Goal: Information Seeking & Learning: Learn about a topic

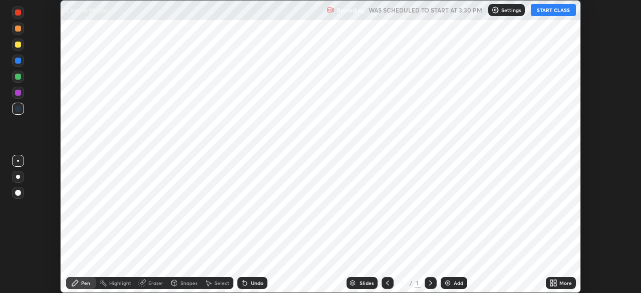
scroll to position [293, 641]
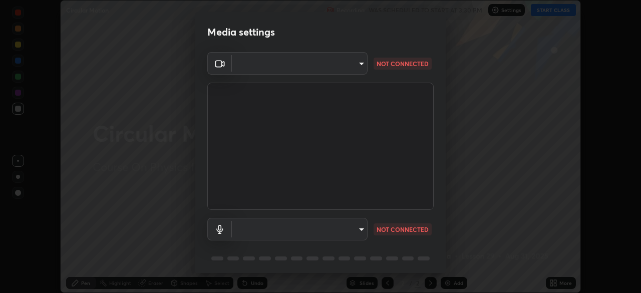
type input "f998bc4046c61b158ae604da705546672abda0c1808058386527230685057052"
type input "communications"
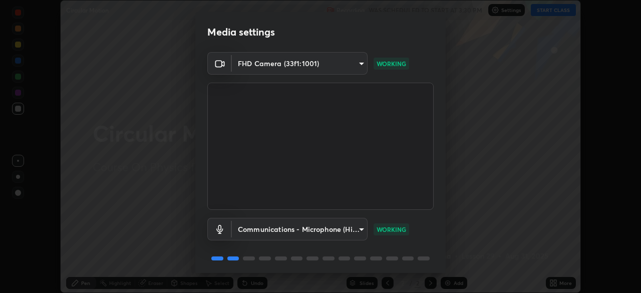
scroll to position [36, 0]
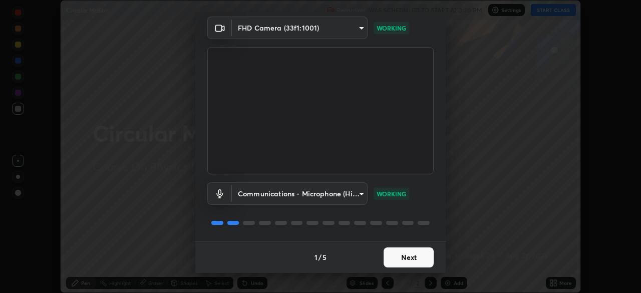
click at [408, 257] on button "Next" at bounding box center [409, 257] width 50 height 20
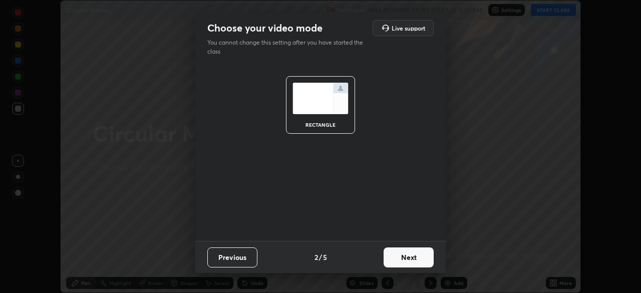
scroll to position [0, 0]
click at [413, 256] on button "Next" at bounding box center [409, 257] width 50 height 20
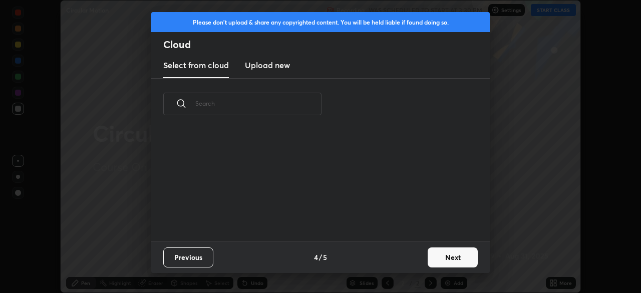
click at [420, 258] on div "Previous 4 / 5 Next" at bounding box center [320, 257] width 339 height 32
click at [441, 261] on button "Next" at bounding box center [453, 257] width 50 height 20
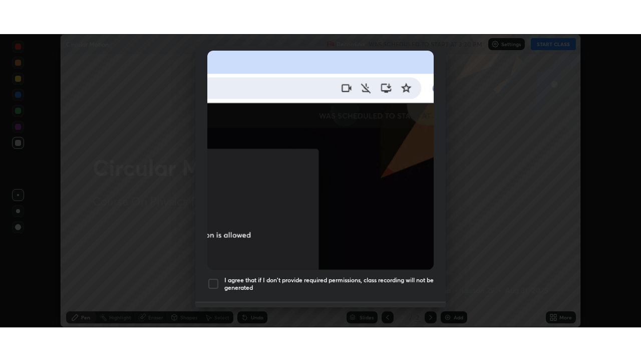
scroll to position [240, 0]
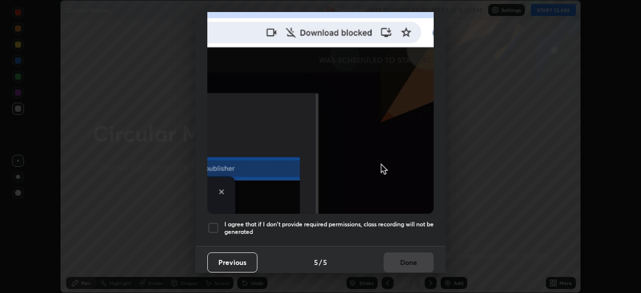
click at [214, 222] on div at bounding box center [213, 228] width 12 height 12
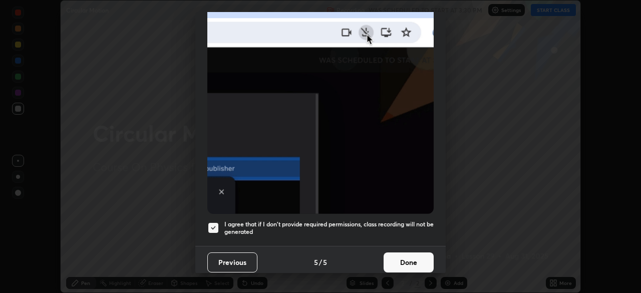
click at [413, 252] on button "Done" at bounding box center [409, 262] width 50 height 20
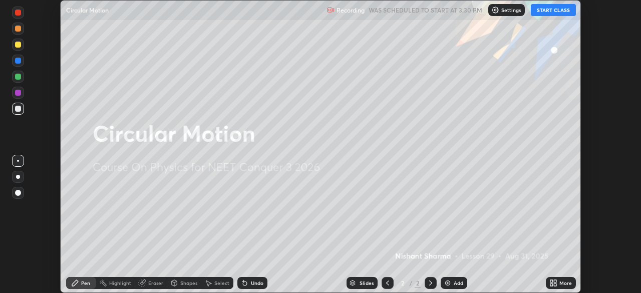
click at [550, 11] on button "START CLASS" at bounding box center [553, 10] width 45 height 12
click at [561, 281] on div "More" at bounding box center [566, 283] width 13 height 5
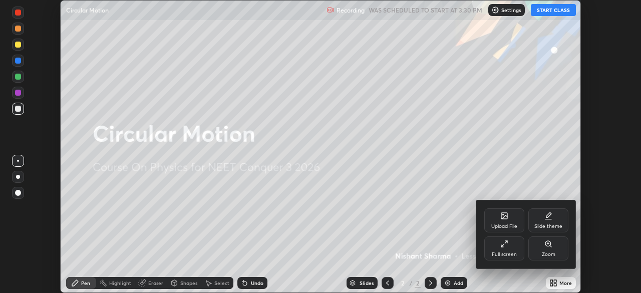
click at [516, 247] on div "Full screen" at bounding box center [504, 248] width 40 height 24
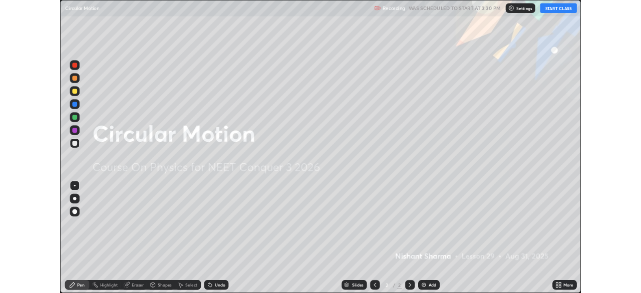
scroll to position [361, 641]
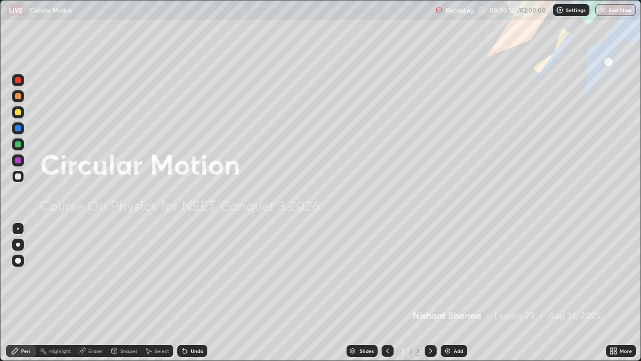
click at [458, 293] on div "Add" at bounding box center [459, 350] width 10 height 5
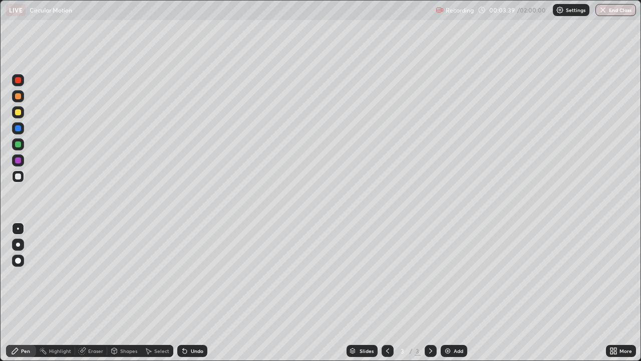
click at [617, 293] on icon at bounding box center [614, 351] width 8 height 8
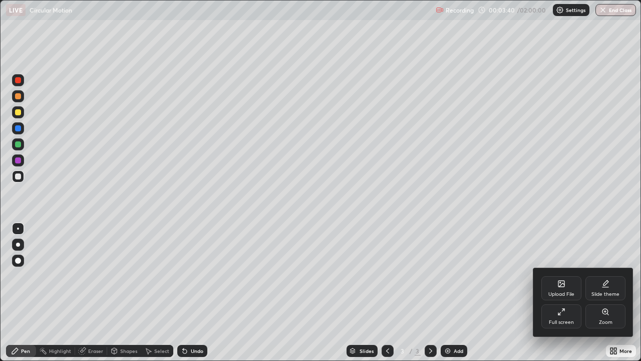
click at [565, 293] on div "Full screen" at bounding box center [561, 322] width 25 height 5
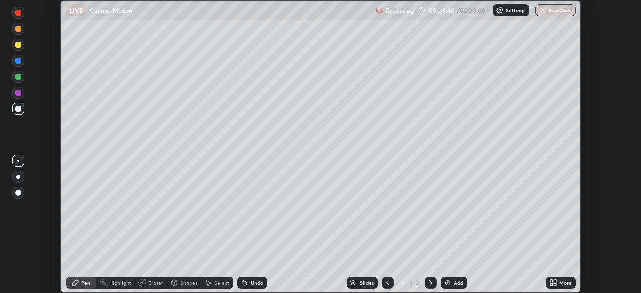
scroll to position [49797, 49448]
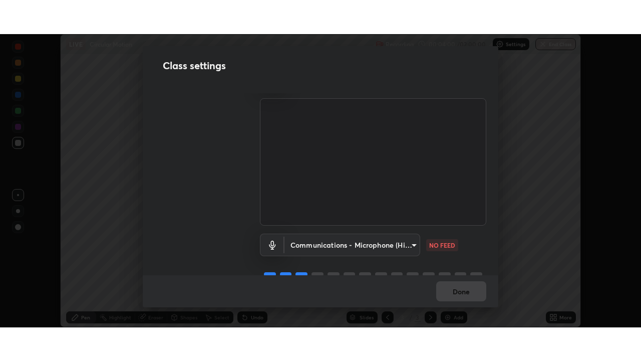
scroll to position [46, 0]
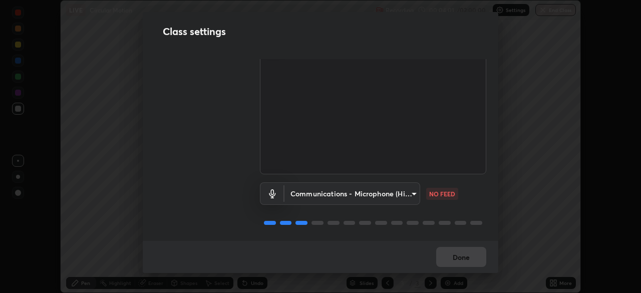
click at [410, 191] on body "Erase all LIVE Circular Motion Recording 00:04:01 / 02:00:00 Settings End Class…" at bounding box center [320, 146] width 641 height 293
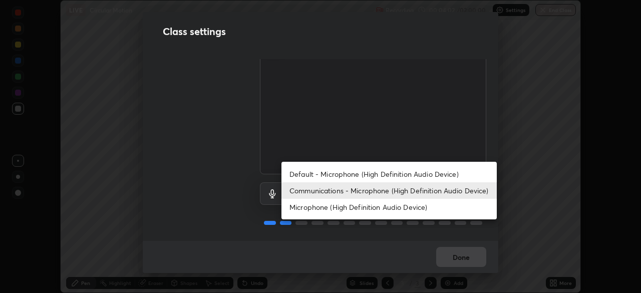
click at [398, 174] on li "Default - Microphone (High Definition Audio Device)" at bounding box center [389, 174] width 215 height 17
type input "default"
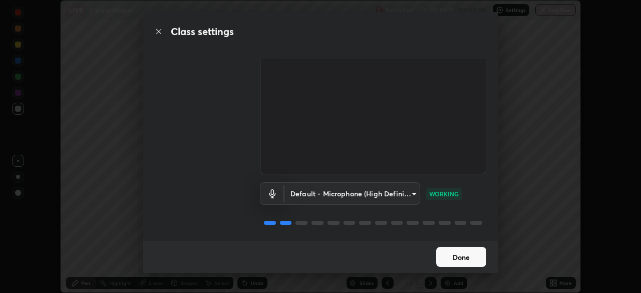
click at [466, 255] on button "Done" at bounding box center [461, 257] width 50 height 20
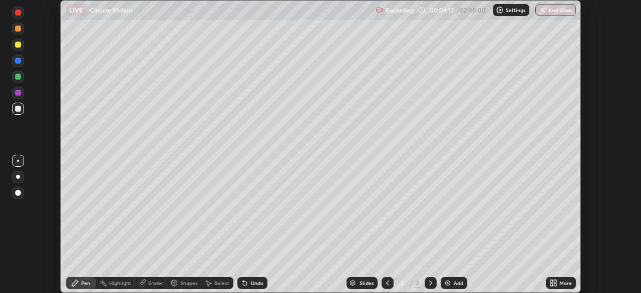
click at [561, 281] on div "More" at bounding box center [566, 283] width 13 height 5
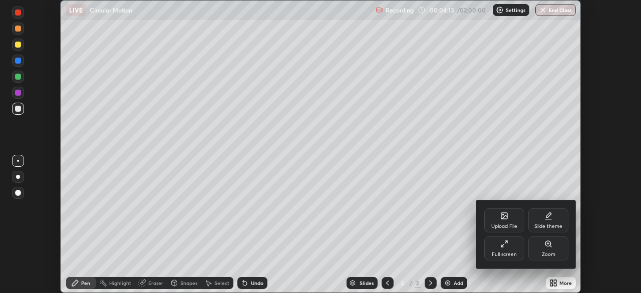
click at [508, 254] on div "Full screen" at bounding box center [504, 254] width 25 height 5
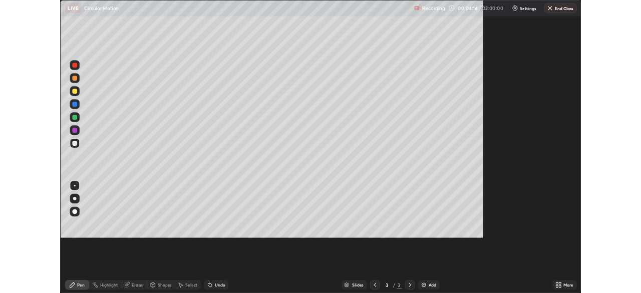
scroll to position [361, 641]
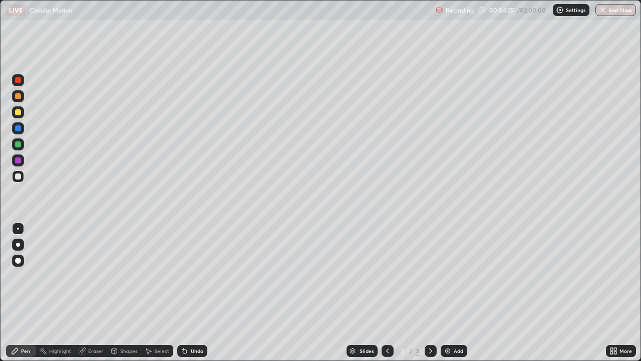
click at [618, 293] on div "More" at bounding box center [621, 351] width 30 height 12
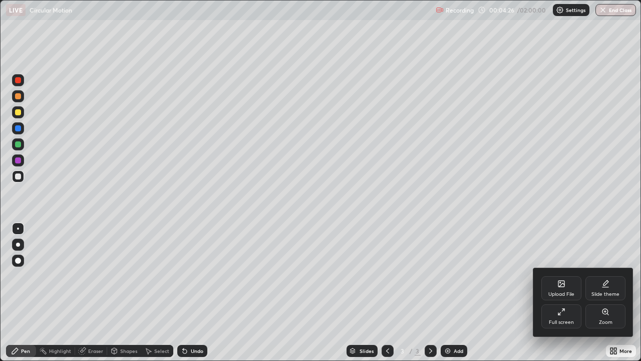
click at [560, 293] on icon at bounding box center [561, 312] width 8 height 8
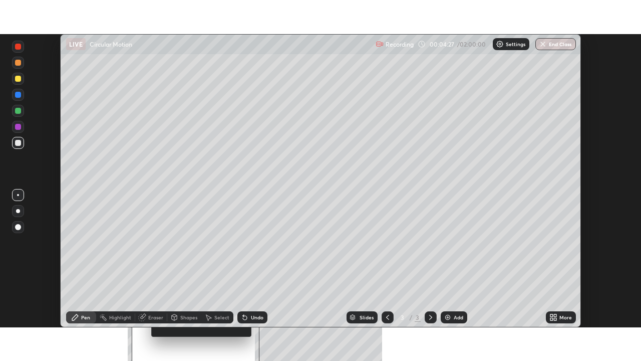
scroll to position [49797, 49448]
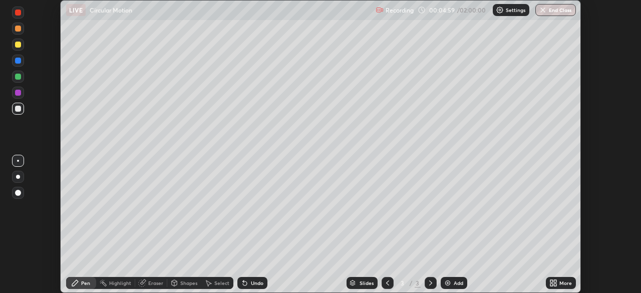
click at [563, 281] on div "More" at bounding box center [566, 283] width 13 height 5
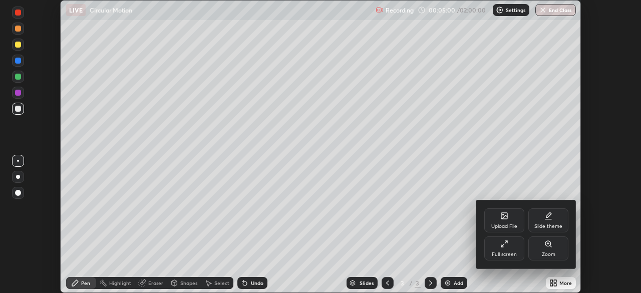
click at [515, 252] on div "Full screen" at bounding box center [504, 254] width 25 height 5
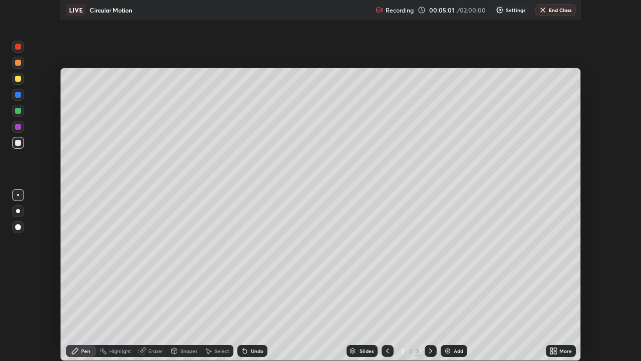
scroll to position [361, 641]
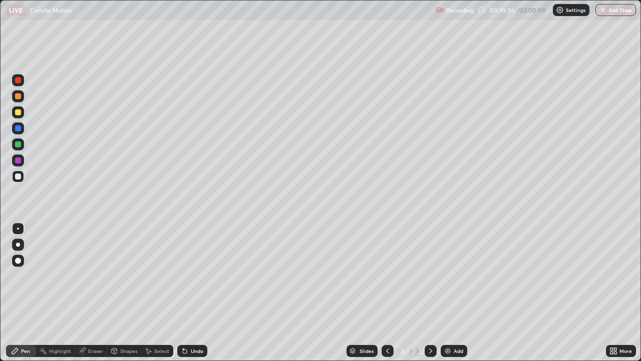
click at [455, 293] on div "Add" at bounding box center [459, 350] width 10 height 5
click at [393, 293] on div at bounding box center [388, 351] width 12 height 20
click at [457, 293] on div "Add" at bounding box center [454, 351] width 27 height 12
click at [430, 293] on icon at bounding box center [431, 351] width 8 height 8
click at [91, 293] on div "Eraser" at bounding box center [91, 351] width 32 height 12
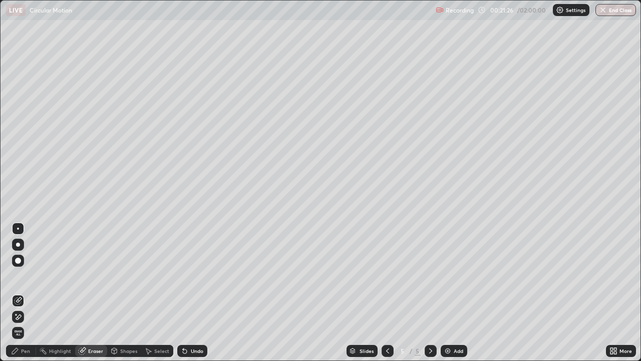
click at [19, 293] on span "Erase all" at bounding box center [18, 333] width 11 height 6
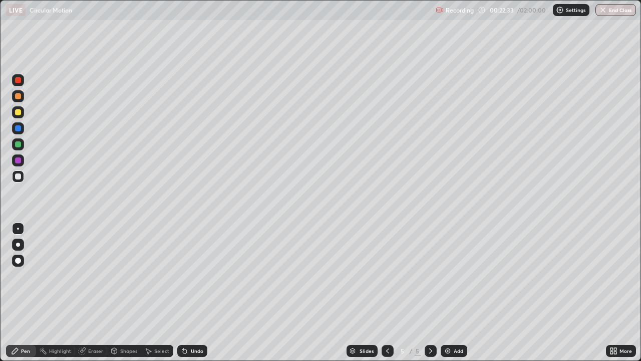
click at [197, 293] on div "Undo" at bounding box center [197, 350] width 13 height 5
click at [193, 293] on div "Undo" at bounding box center [197, 350] width 13 height 5
click at [433, 293] on div at bounding box center [431, 351] width 12 height 20
click at [452, 293] on div "Add" at bounding box center [454, 351] width 27 height 12
click at [196, 293] on div "Undo" at bounding box center [197, 350] width 13 height 5
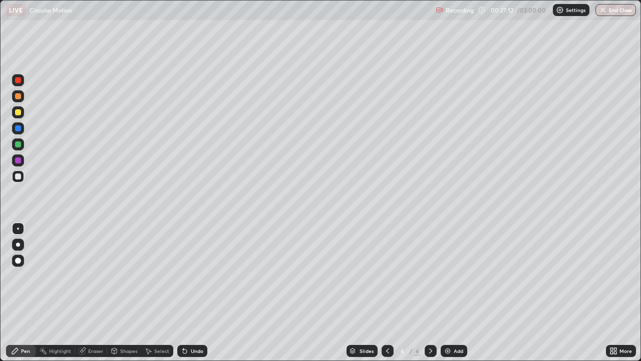
click at [197, 293] on div "Undo" at bounding box center [197, 350] width 13 height 5
click at [387, 293] on icon at bounding box center [388, 351] width 8 height 8
click at [430, 293] on icon at bounding box center [431, 351] width 8 height 8
click at [448, 293] on img at bounding box center [448, 351] width 8 height 8
click at [198, 293] on div "Undo" at bounding box center [197, 350] width 13 height 5
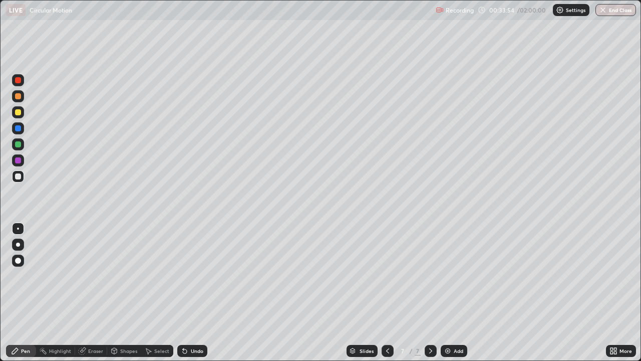
click at [194, 293] on div "Undo" at bounding box center [197, 350] width 13 height 5
click at [198, 293] on div "Undo" at bounding box center [197, 350] width 13 height 5
click at [197, 293] on div "Undo" at bounding box center [197, 350] width 13 height 5
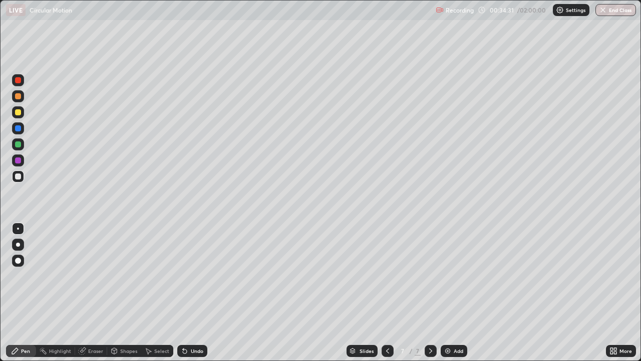
click at [31, 293] on div "Pen" at bounding box center [21, 351] width 30 height 12
click at [96, 293] on div "Eraser" at bounding box center [95, 350] width 15 height 5
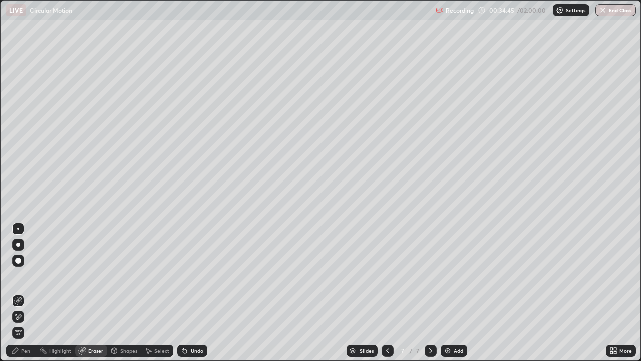
click at [25, 293] on div "Pen" at bounding box center [21, 351] width 30 height 12
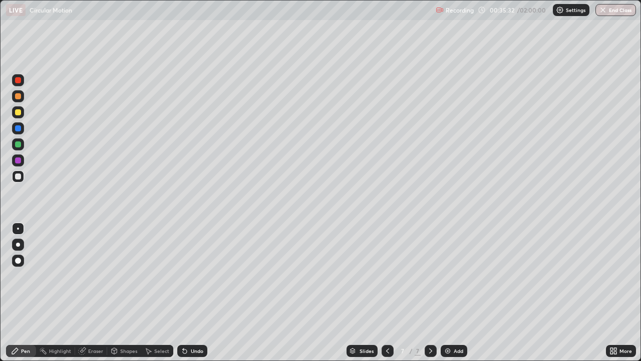
click at [189, 293] on div "Undo" at bounding box center [192, 351] width 30 height 12
click at [191, 293] on div "Undo" at bounding box center [192, 351] width 30 height 12
click at [202, 293] on div "Undo" at bounding box center [192, 351] width 30 height 12
click at [195, 293] on div "Undo" at bounding box center [197, 350] width 13 height 5
click at [192, 293] on div "Undo" at bounding box center [192, 351] width 30 height 12
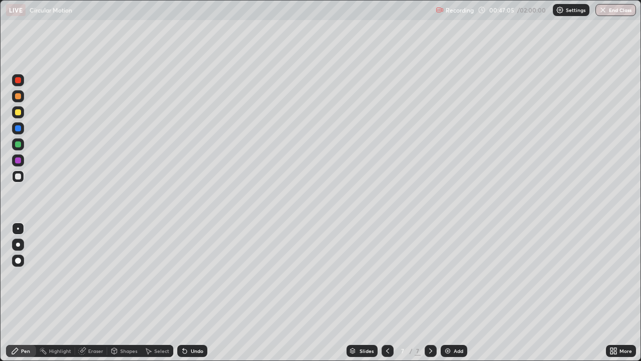
click at [189, 293] on div "Undo" at bounding box center [192, 351] width 30 height 12
click at [188, 293] on div "Undo" at bounding box center [192, 351] width 30 height 12
click at [452, 293] on div "Add" at bounding box center [454, 351] width 27 height 12
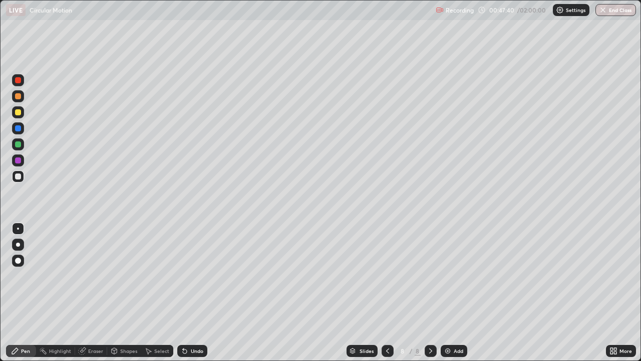
click at [94, 293] on div "Eraser" at bounding box center [95, 350] width 15 height 5
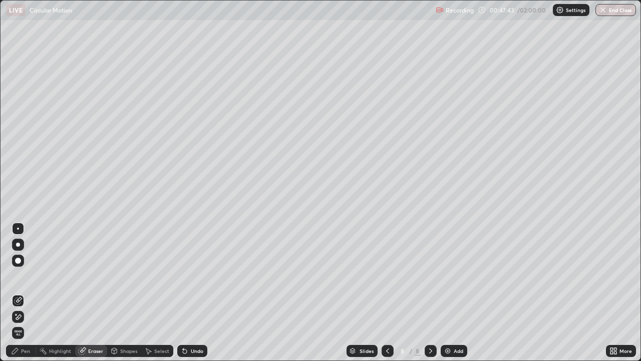
click at [20, 293] on div "Pen" at bounding box center [21, 351] width 30 height 12
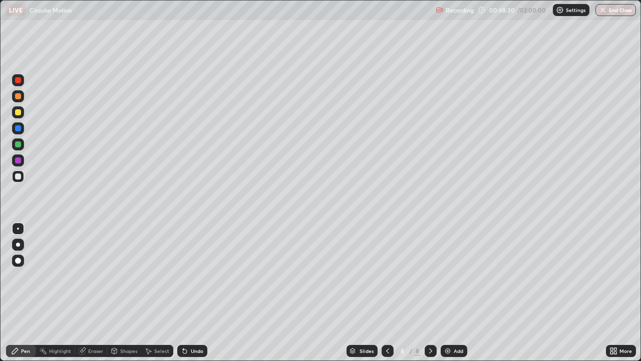
click at [196, 293] on div "Undo" at bounding box center [197, 350] width 13 height 5
click at [195, 293] on div "Undo" at bounding box center [197, 350] width 13 height 5
click at [86, 293] on div "Eraser" at bounding box center [91, 351] width 32 height 12
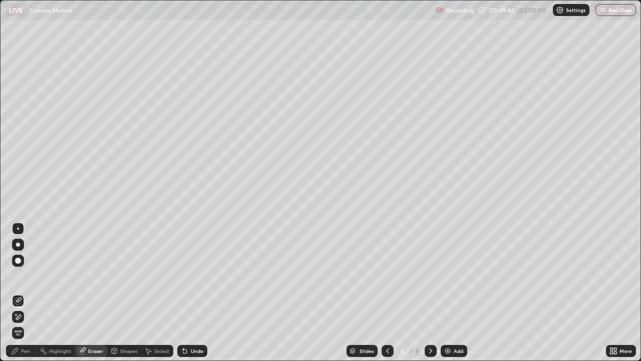
click at [21, 293] on div "Pen" at bounding box center [21, 351] width 30 height 12
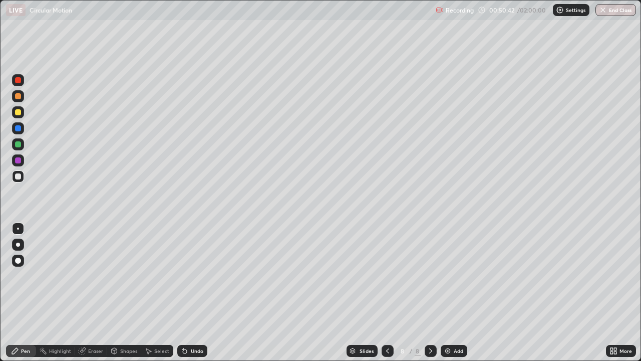
click at [187, 293] on icon at bounding box center [185, 351] width 8 height 8
click at [187, 293] on div "Undo" at bounding box center [192, 351] width 30 height 12
click at [454, 293] on div "Add" at bounding box center [459, 350] width 10 height 5
click at [191, 293] on div "Undo" at bounding box center [197, 350] width 13 height 5
click at [18, 111] on div at bounding box center [18, 112] width 6 height 6
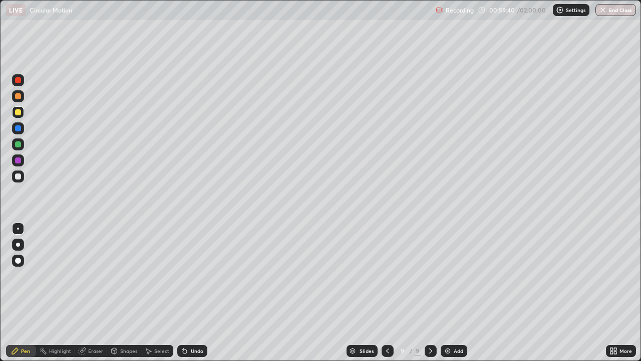
click at [193, 293] on div "Undo" at bounding box center [192, 351] width 30 height 12
click at [191, 293] on div "Undo" at bounding box center [197, 350] width 13 height 5
click at [191, 293] on div "Undo" at bounding box center [192, 351] width 30 height 12
click at [191, 293] on div "Undo" at bounding box center [197, 350] width 13 height 5
click at [189, 293] on div "Undo" at bounding box center [192, 351] width 30 height 12
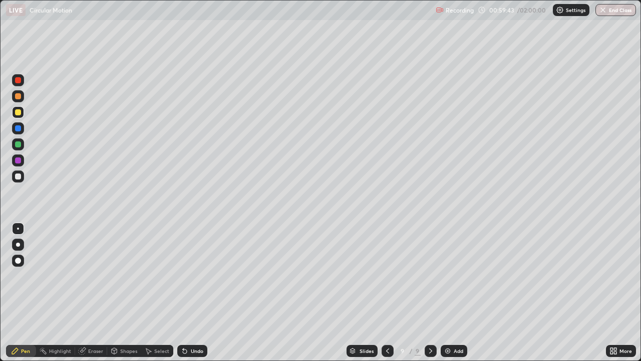
click at [189, 293] on div "Undo" at bounding box center [192, 351] width 30 height 12
click at [195, 293] on div "Undo" at bounding box center [197, 350] width 13 height 5
click at [192, 293] on div "Undo" at bounding box center [197, 350] width 13 height 5
click at [448, 293] on img at bounding box center [448, 351] width 8 height 8
click at [449, 293] on img at bounding box center [448, 351] width 8 height 8
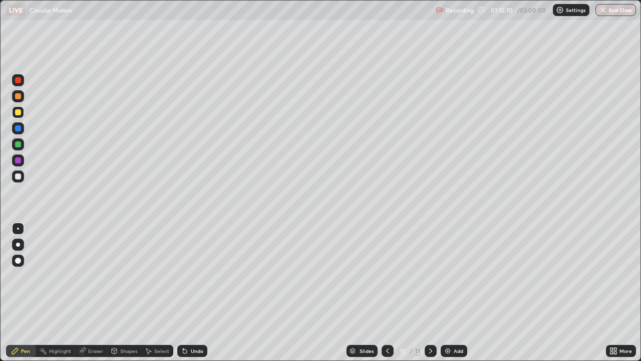
click at [91, 293] on div "Eraser" at bounding box center [95, 350] width 15 height 5
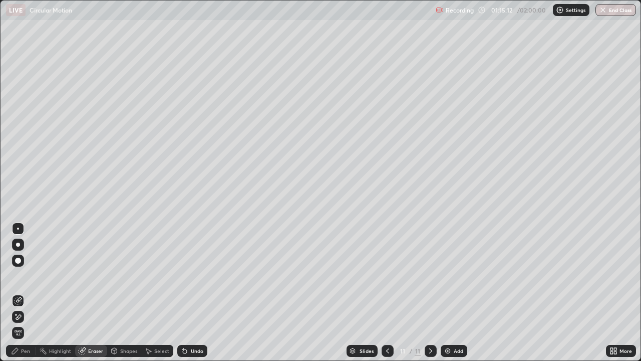
click at [24, 293] on div "Pen" at bounding box center [25, 350] width 9 height 5
